Goal: Transaction & Acquisition: Purchase product/service

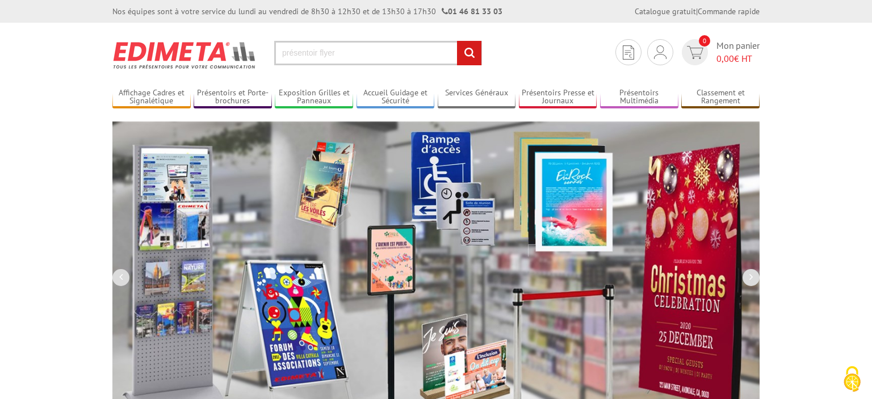
type input "présentoir flyer"
click at [457, 41] on input "rechercher" at bounding box center [469, 53] width 24 height 24
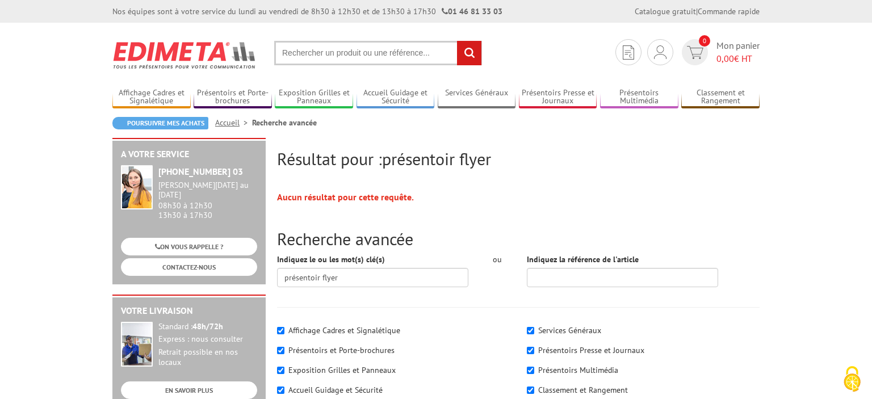
click at [347, 60] on input "text" at bounding box center [378, 53] width 208 height 24
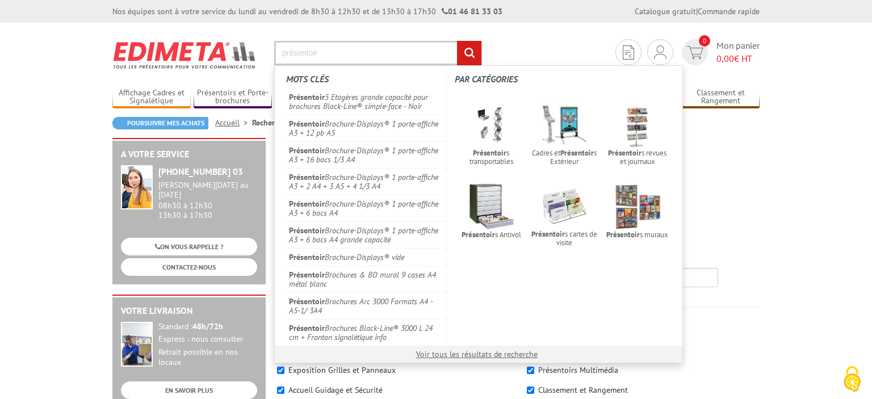
type input "présentoir"
click at [467, 51] on input "rechercher" at bounding box center [469, 53] width 24 height 24
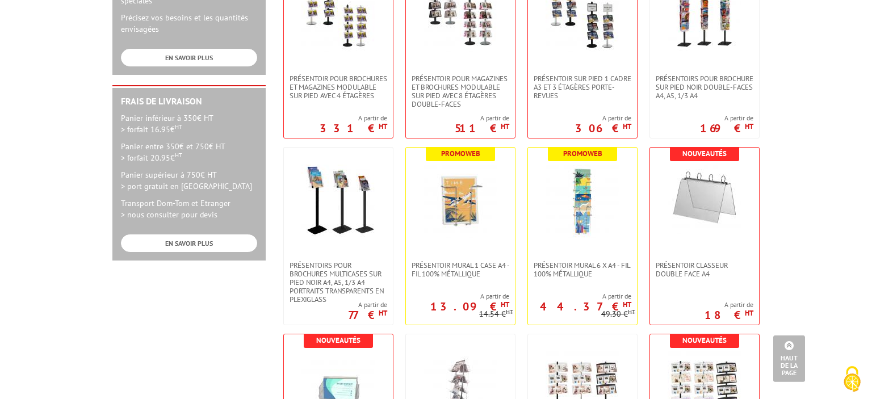
scroll to position [479, 0]
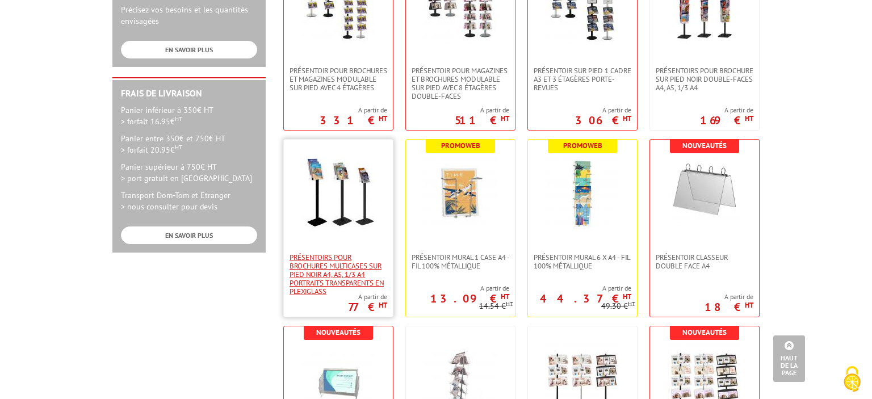
click at [324, 266] on span "Présentoirs pour brochures multicases sur pied NOIR A4, A5, 1/3 A4 Portraits tr…" at bounding box center [339, 274] width 98 height 43
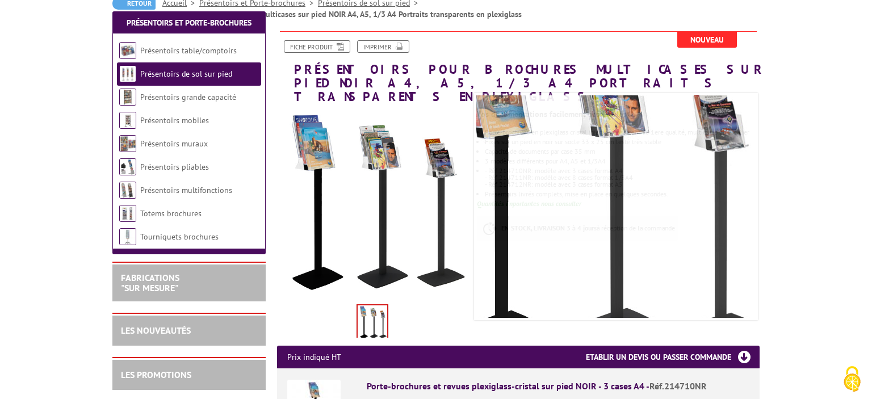
scroll to position [359, 0]
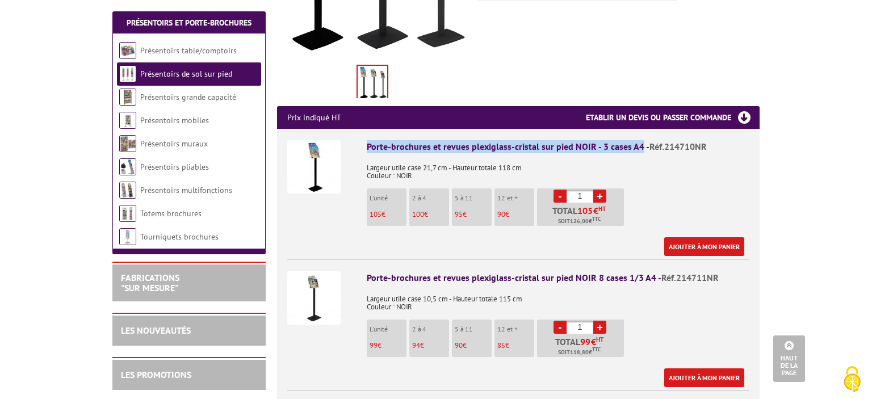
drag, startPoint x: 363, startPoint y: 132, endPoint x: 640, endPoint y: 124, distance: 277.1
click at [640, 129] on li "Porte-brochures et revues plexiglass-cristal sur pied NOIR - 3 cases A4 - Réf.2…" at bounding box center [518, 192] width 462 height 127
copy div "Porte-brochures et revues plexiglass-cristal sur pied NOIR - 3 cases A4"
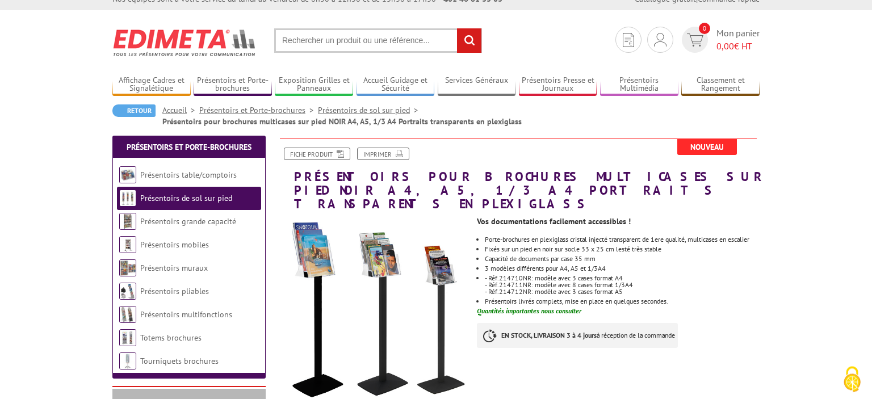
scroll to position [0, 0]
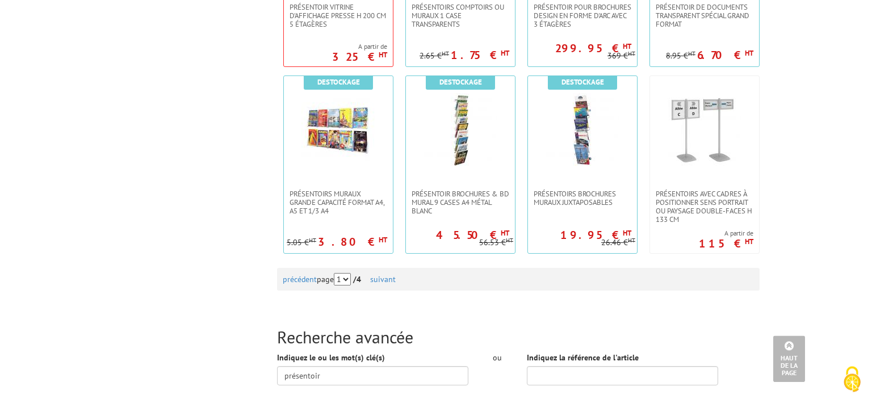
scroll to position [1258, 0]
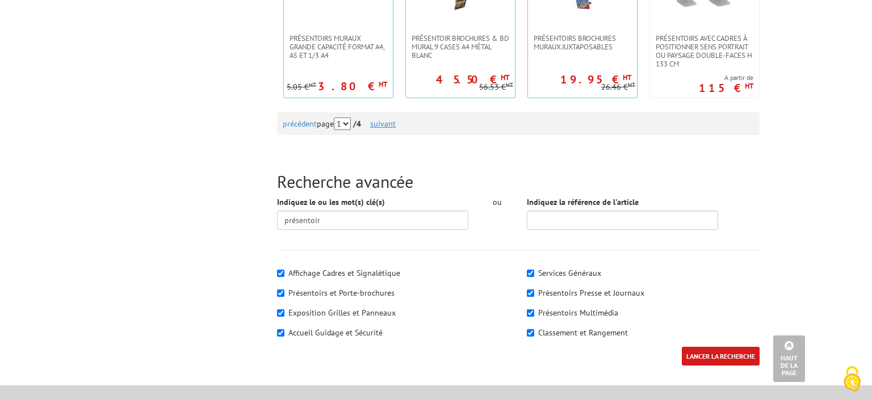
click at [396, 119] on link "suivant" at bounding box center [383, 124] width 26 height 10
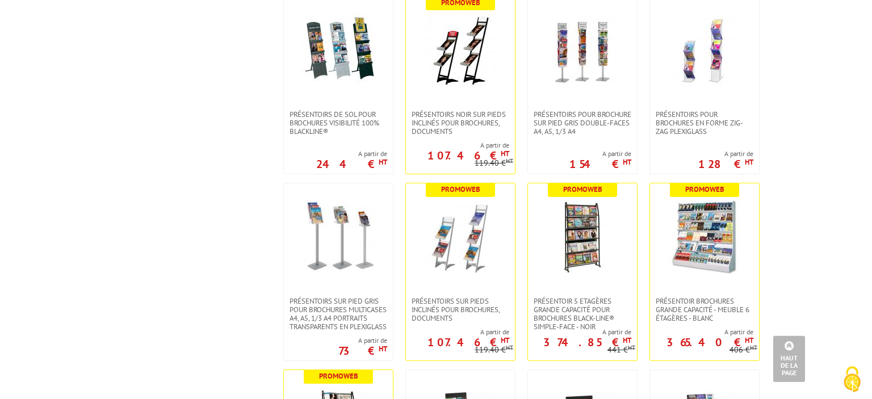
scroll to position [899, 0]
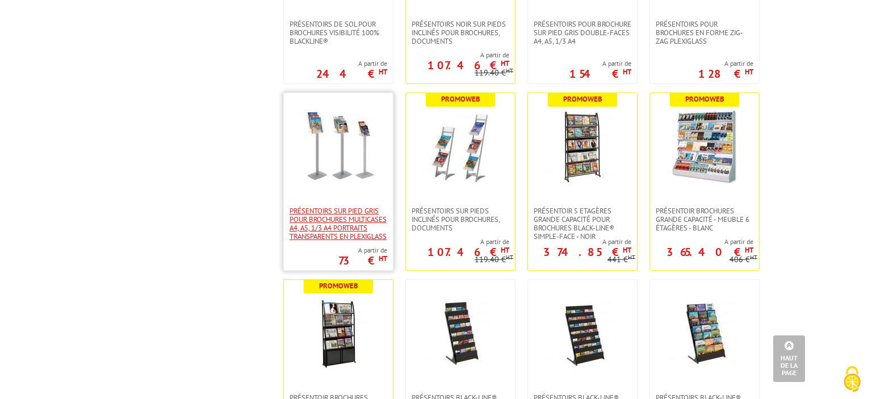
click at [326, 213] on span "Présentoirs sur pied GRIS pour brochures multicases A4, A5, 1/3 A4 Portraits tr…" at bounding box center [339, 224] width 98 height 34
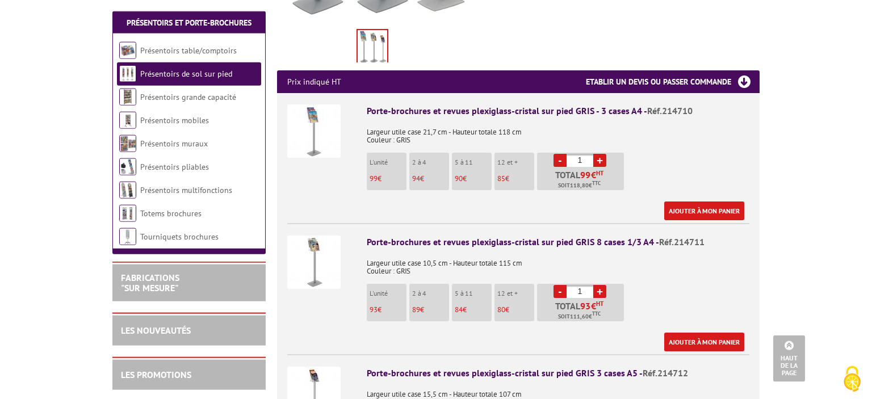
scroll to position [359, 0]
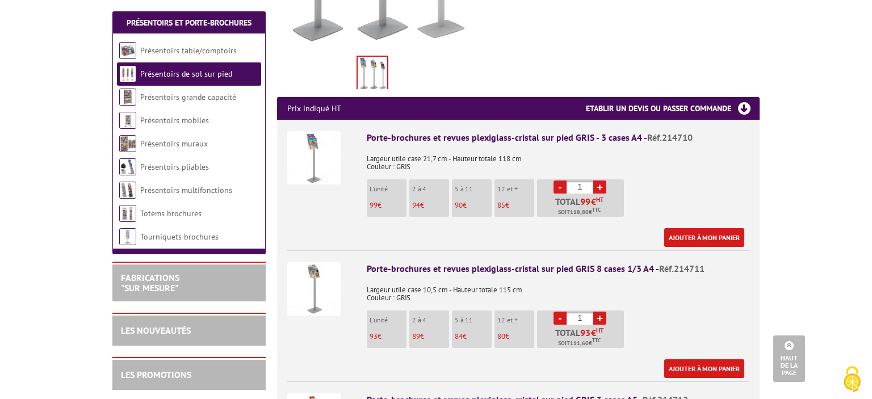
click at [363, 122] on li "Porte-brochures et revues plexiglass-cristal sur pied GRIS - 3 cases A4 - Réf.2…" at bounding box center [518, 183] width 462 height 127
drag, startPoint x: 367, startPoint y: 121, endPoint x: 638, endPoint y: 119, distance: 271.3
click at [638, 131] on div "Porte-brochures et revues plexiglass-cristal sur pied GRIS - 3 cases A4 - Réf.2…" at bounding box center [558, 137] width 383 height 13
copy div "Porte-brochures et revues plexiglass-cristal sur pied GRIS - 3 cases A4"
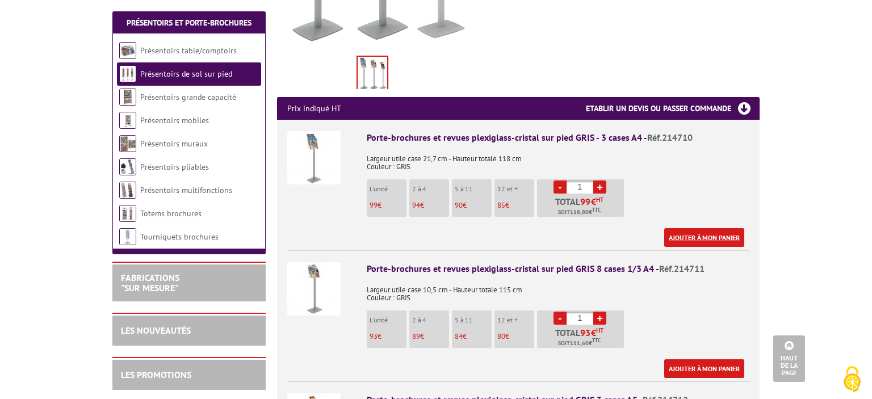
click at [710, 228] on link "Ajouter à mon panier" at bounding box center [704, 237] width 80 height 19
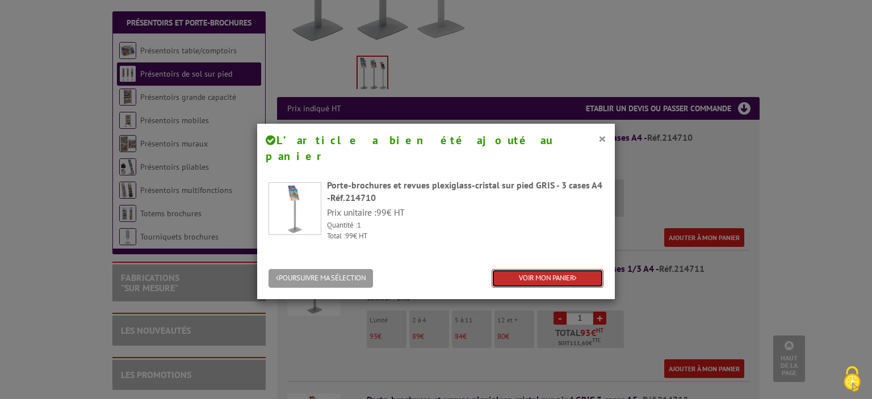
click at [526, 269] on link "VOIR MON PANIER" at bounding box center [548, 278] width 112 height 19
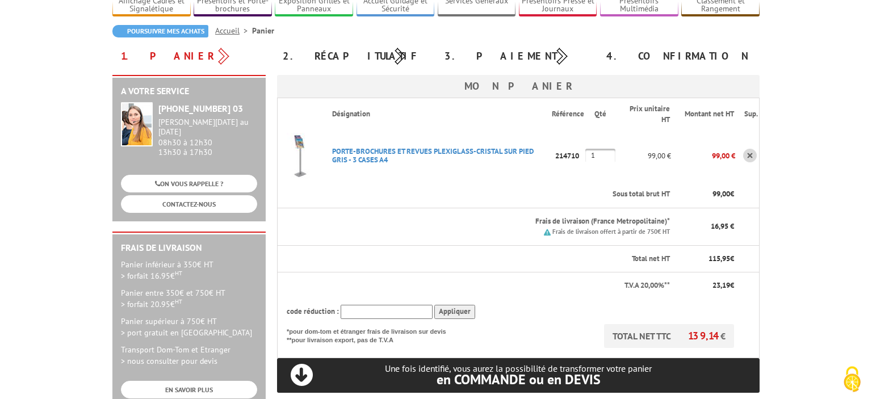
scroll to position [120, 0]
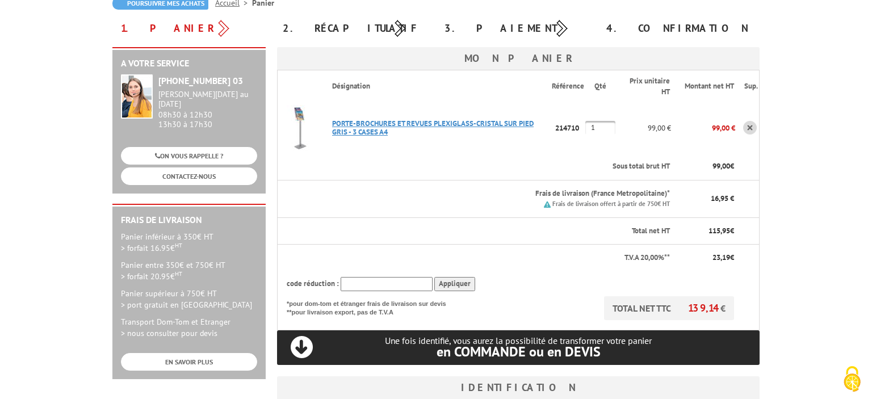
click at [359, 126] on link "PORTE-BROCHURES ET REVUES PLEXIGLASS-CRISTAL SUR PIED GRIS - 3 CASES A4" at bounding box center [433, 128] width 202 height 18
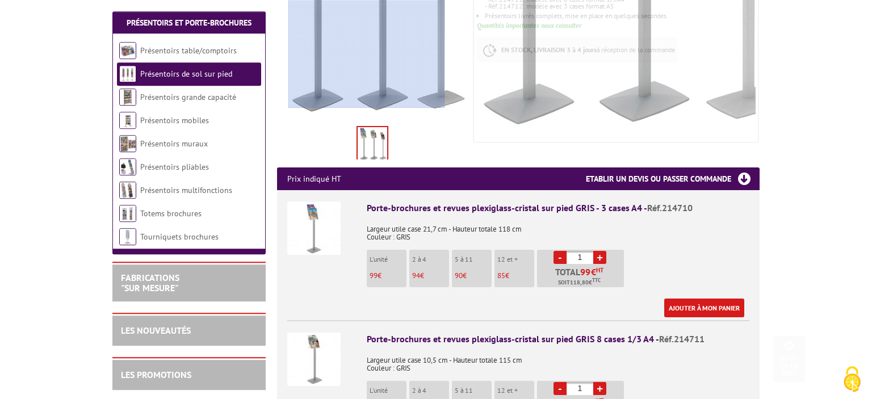
scroll to position [300, 0]
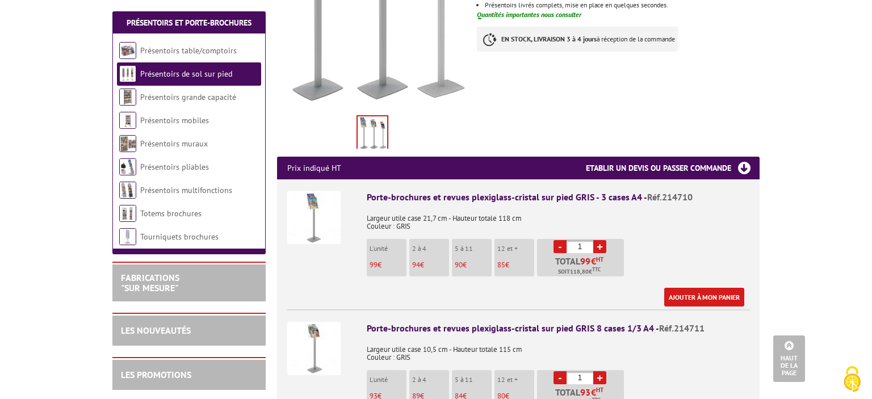
click at [318, 206] on img at bounding box center [313, 217] width 53 height 53
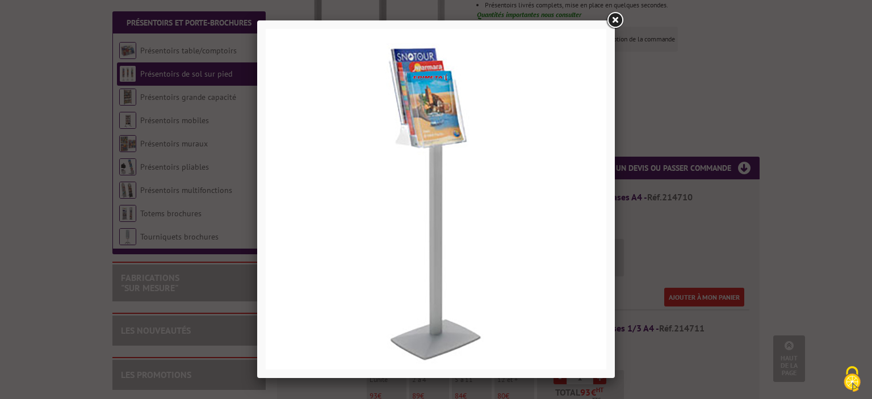
click at [612, 22] on link at bounding box center [615, 20] width 20 height 20
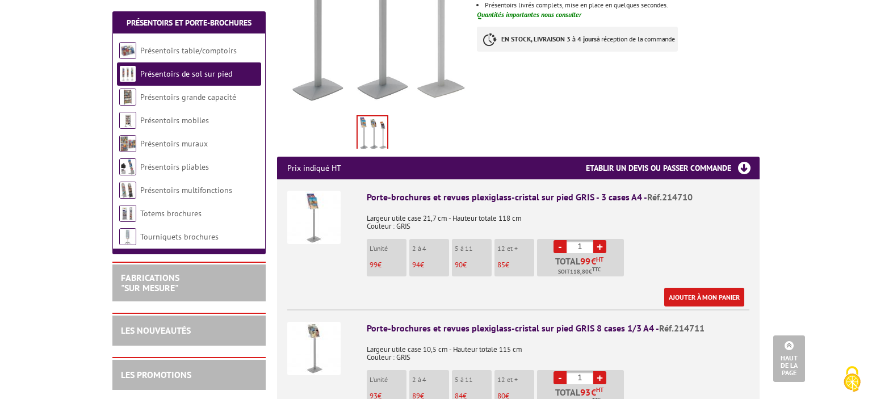
click at [314, 322] on img at bounding box center [313, 348] width 53 height 53
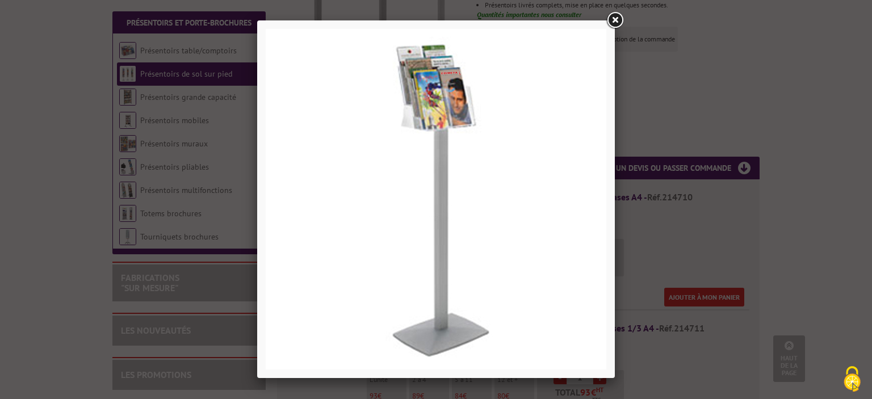
click at [615, 20] on link at bounding box center [615, 20] width 20 height 20
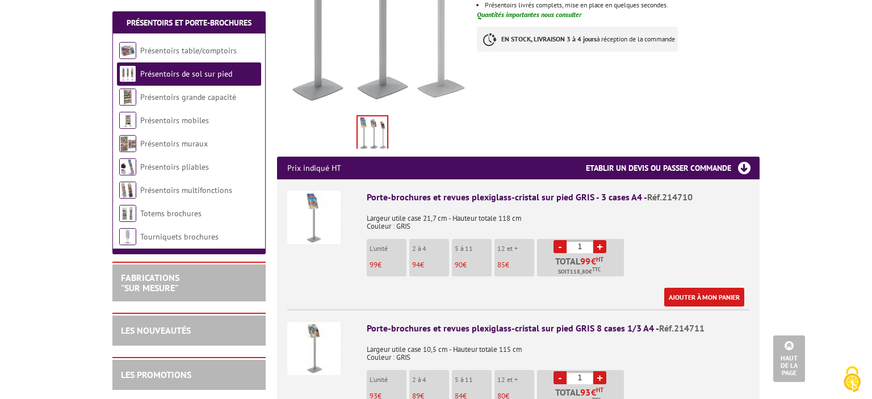
click at [313, 194] on img at bounding box center [313, 217] width 53 height 53
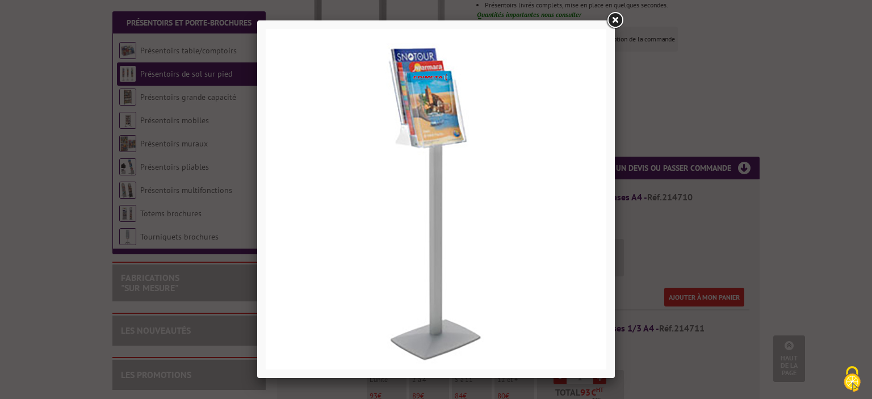
click at [616, 19] on link at bounding box center [615, 20] width 20 height 20
